Goal: Navigation & Orientation: Find specific page/section

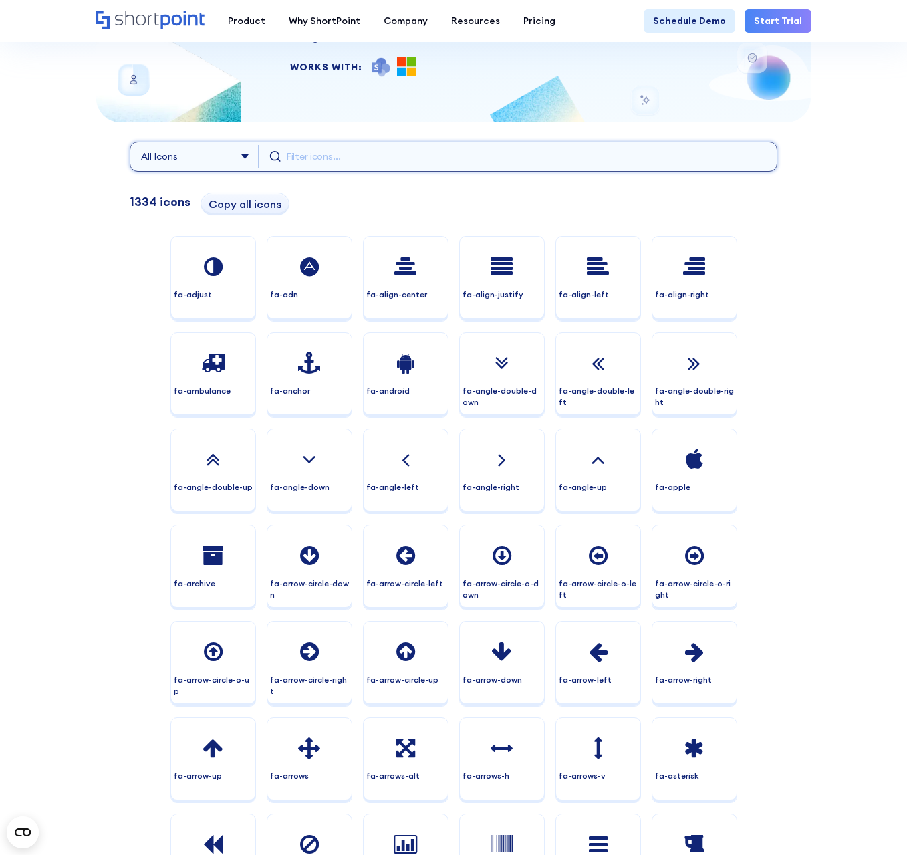
scroll to position [265, 0]
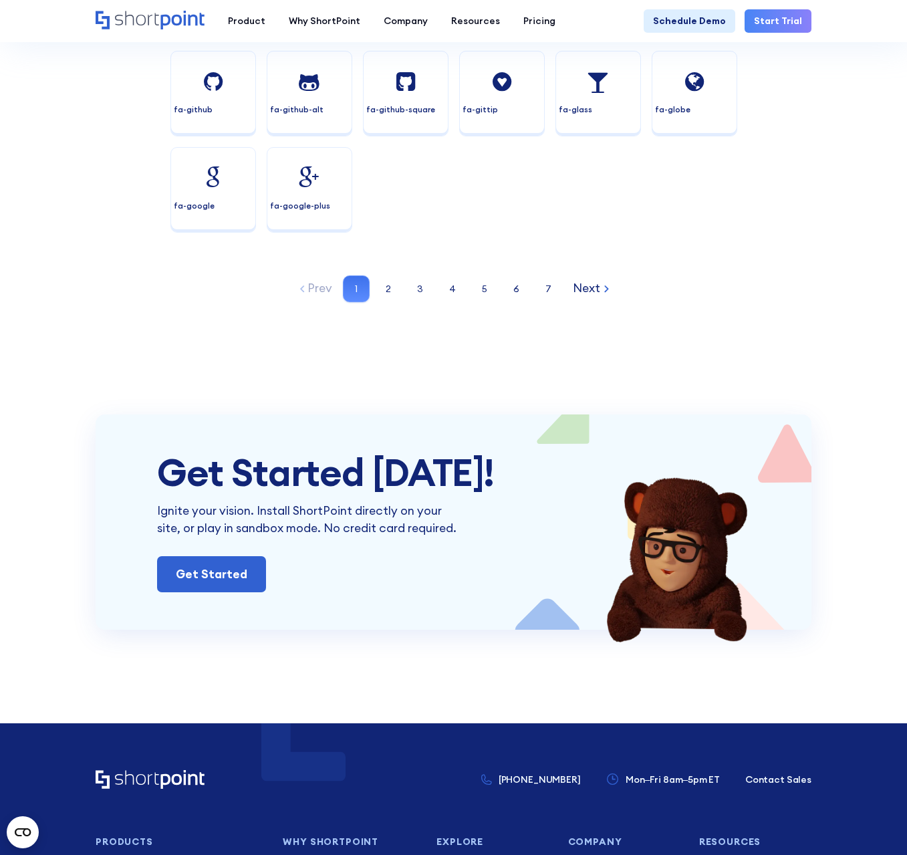
scroll to position [3346, 0]
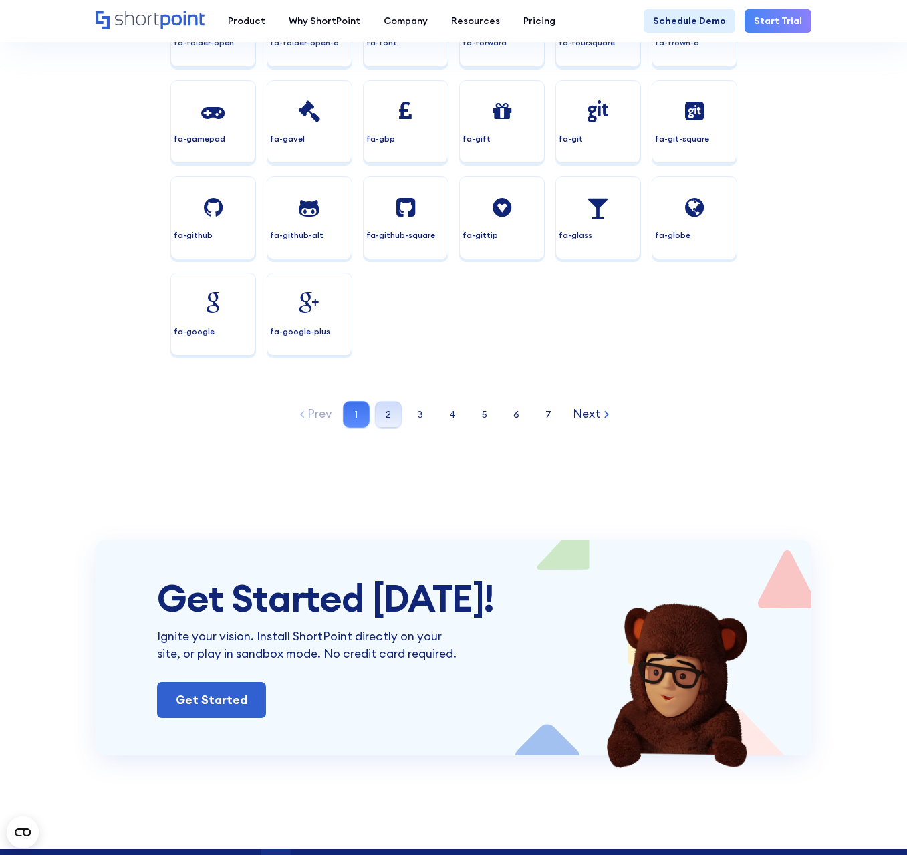
click at [382, 416] on button "2" at bounding box center [388, 414] width 27 height 27
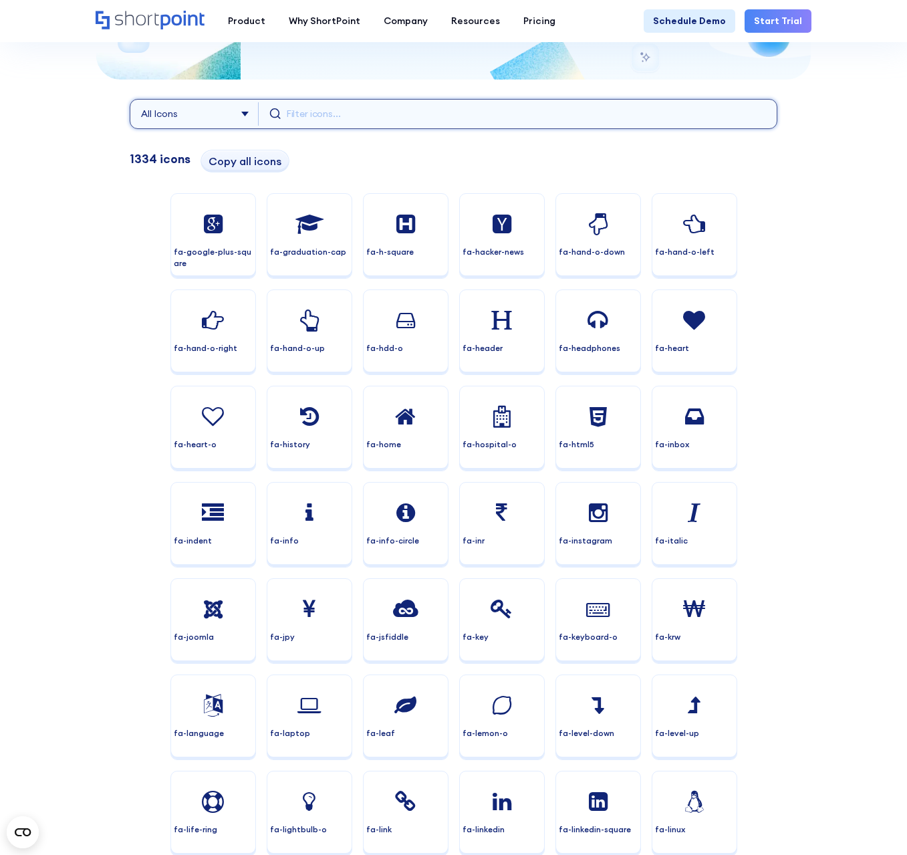
scroll to position [0, 0]
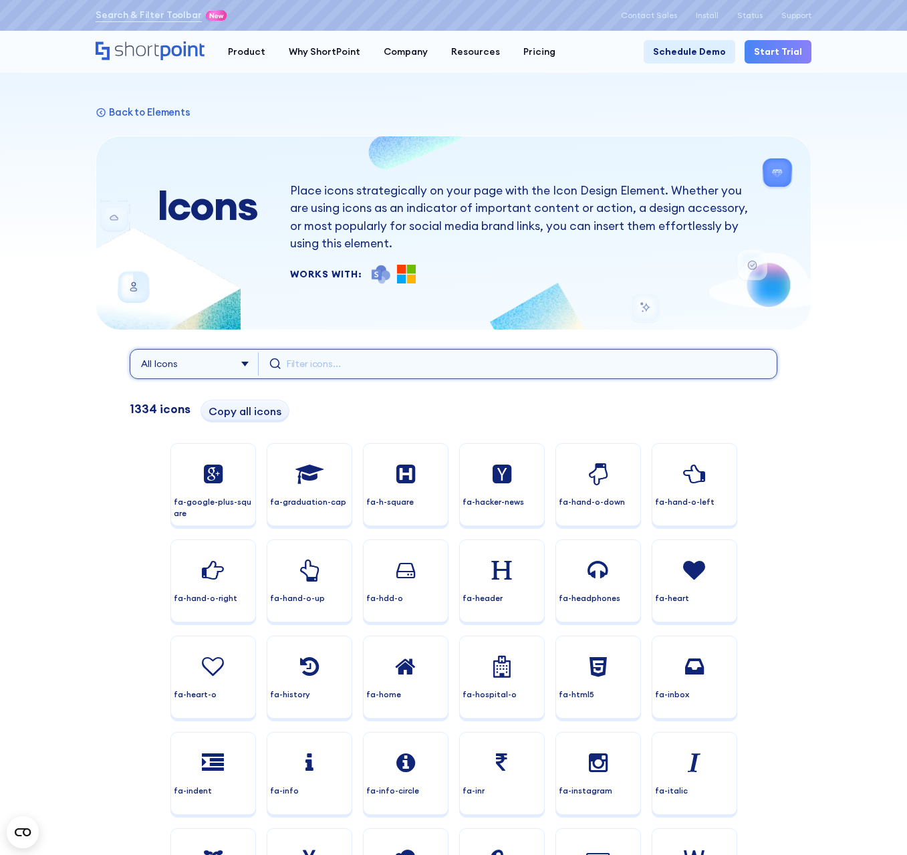
click at [417, 364] on input "text" at bounding box center [526, 363] width 480 height 23
click at [206, 364] on select "All Icons Font Awesome Ionicons Simple" at bounding box center [200, 363] width 118 height 23
select select "simple-"
click at [141, 352] on select "All Icons Font Awesome Ionicons Simple" at bounding box center [200, 363] width 118 height 23
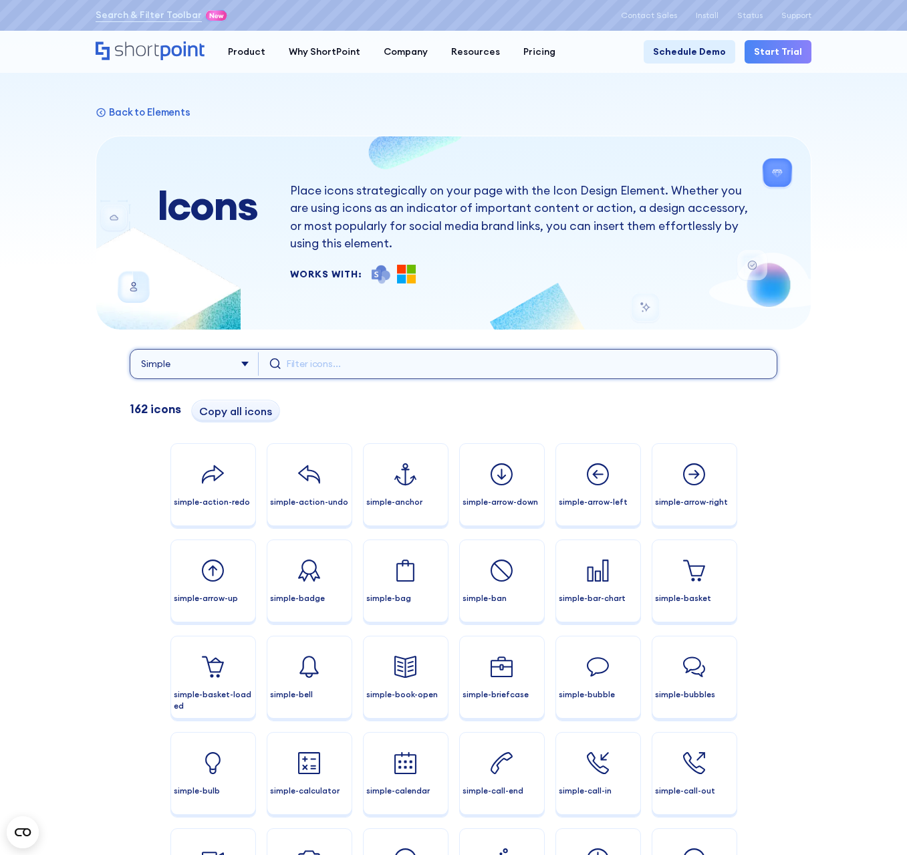
click at [357, 288] on div "Icons Place icons strategically on your page with the Icon Design Element. Whet…" at bounding box center [454, 233] width 716 height 194
click at [377, 275] on img at bounding box center [381, 274] width 19 height 19
click at [421, 289] on div "Icons Place icons strategically on your page with the Icon Design Element. Whet…" at bounding box center [454, 233] width 716 height 194
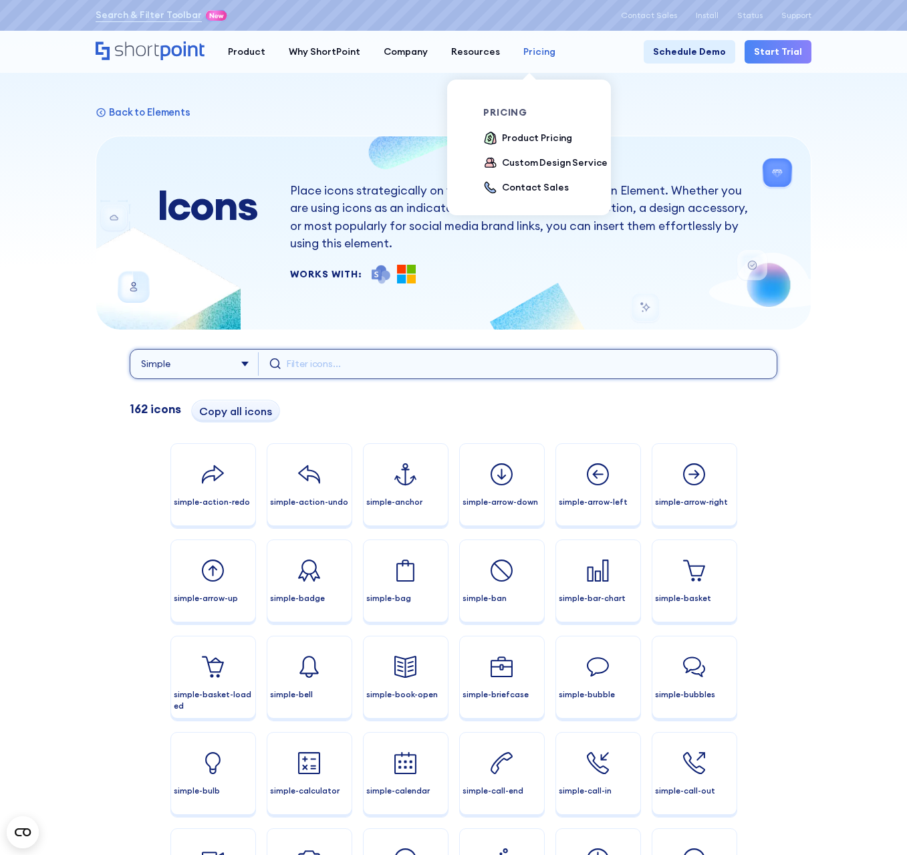
click at [543, 60] on link "Pricing" at bounding box center [538, 51] width 55 height 23
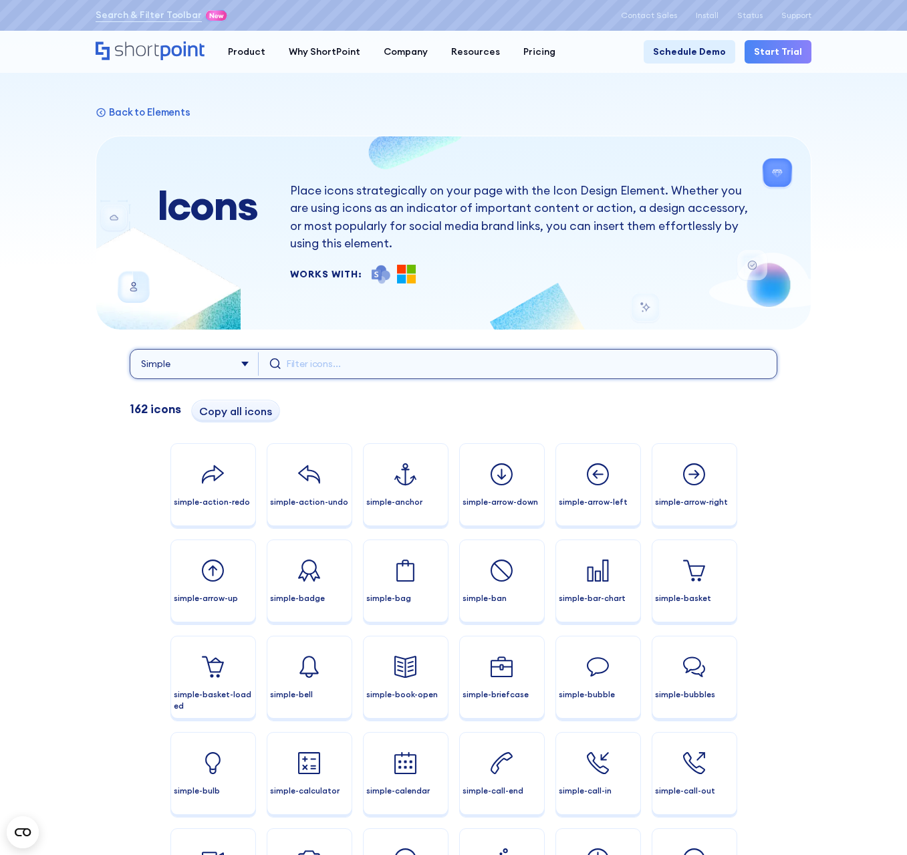
click at [129, 30] on div "Search & Filter Toolbar -756 Days -2 Hours -15 Minutes -49 Seconds Until Launch…" at bounding box center [453, 15] width 907 height 31
click at [133, 53] on icon "Home" at bounding box center [137, 49] width 44 height 15
